Goal: Find specific page/section: Find specific page/section

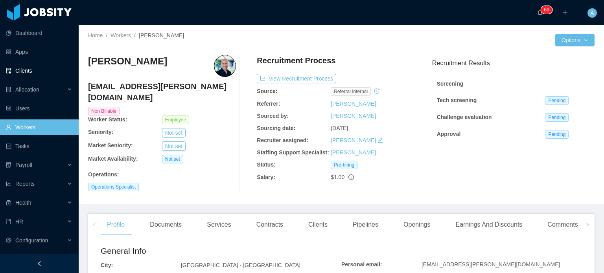
click at [24, 76] on link "Clients" at bounding box center [39, 71] width 66 height 16
